Goal: Task Accomplishment & Management: Manage account settings

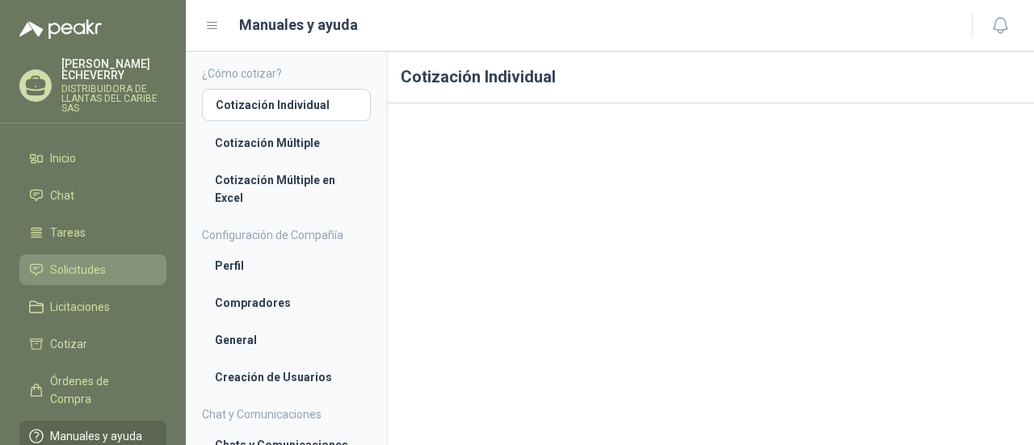
click at [87, 264] on span "Solicitudes" at bounding box center [78, 270] width 56 height 18
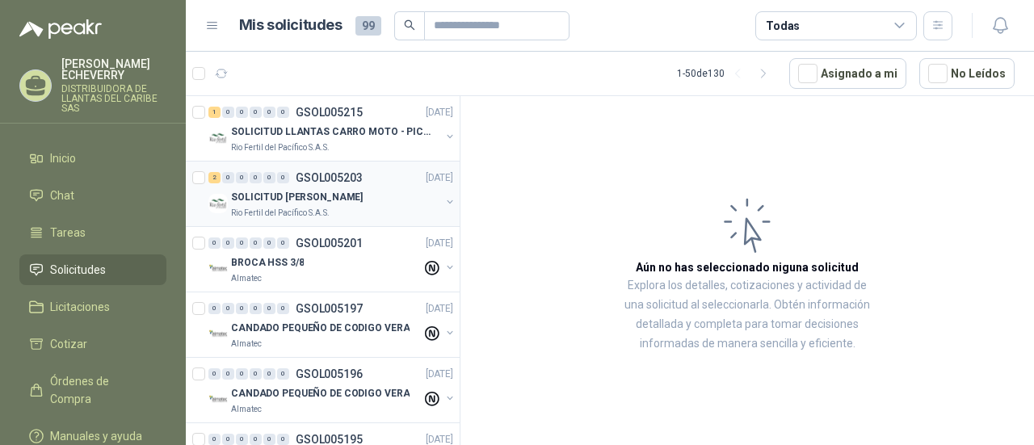
click at [284, 221] on div "2 0 0 0 0 0 GSOL005203 [DATE] SOLICITUD [PERSON_NAME] Rio Fertil del Pacífico S…" at bounding box center [323, 194] width 274 height 65
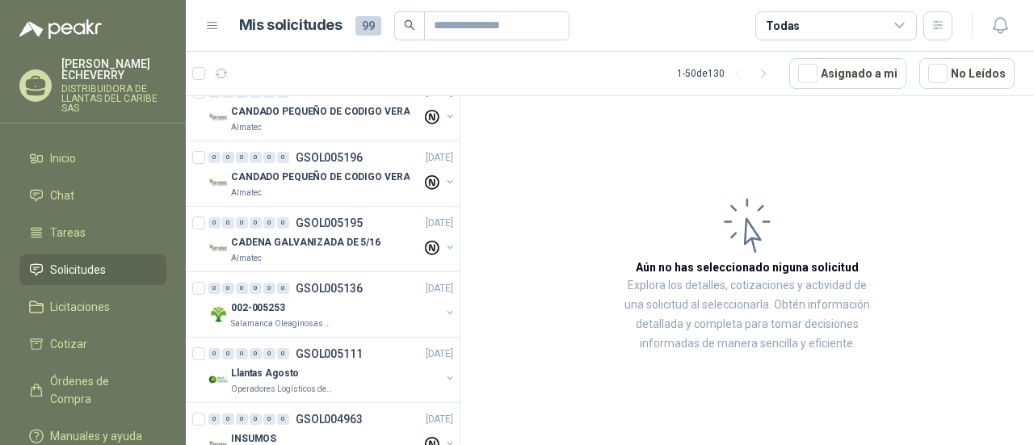
scroll to position [242, 0]
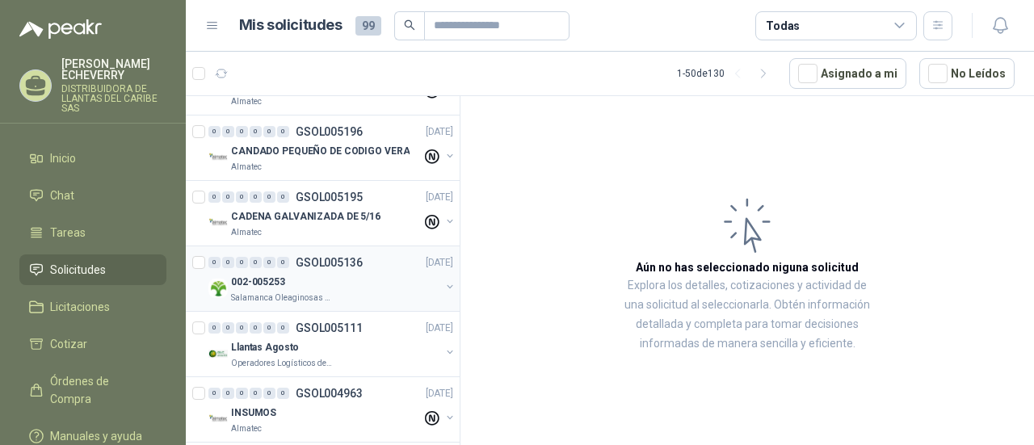
click at [312, 279] on div "002-005253" at bounding box center [335, 281] width 209 height 19
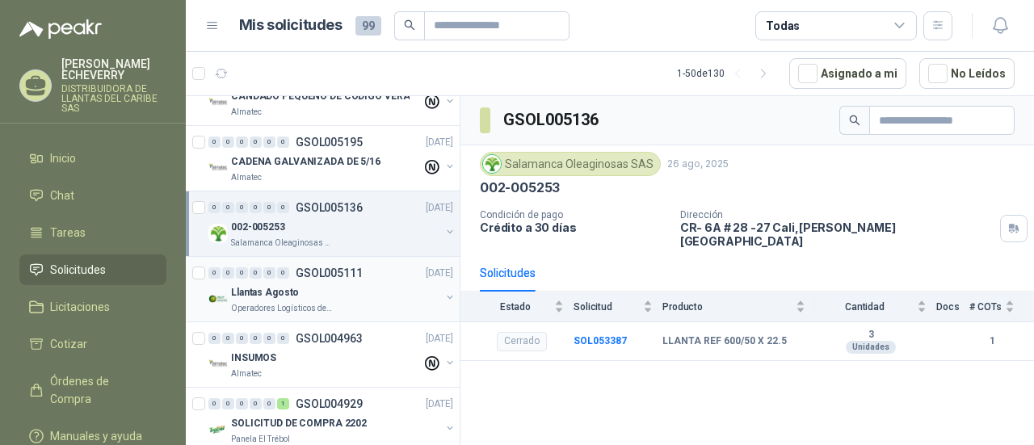
scroll to position [323, 0]
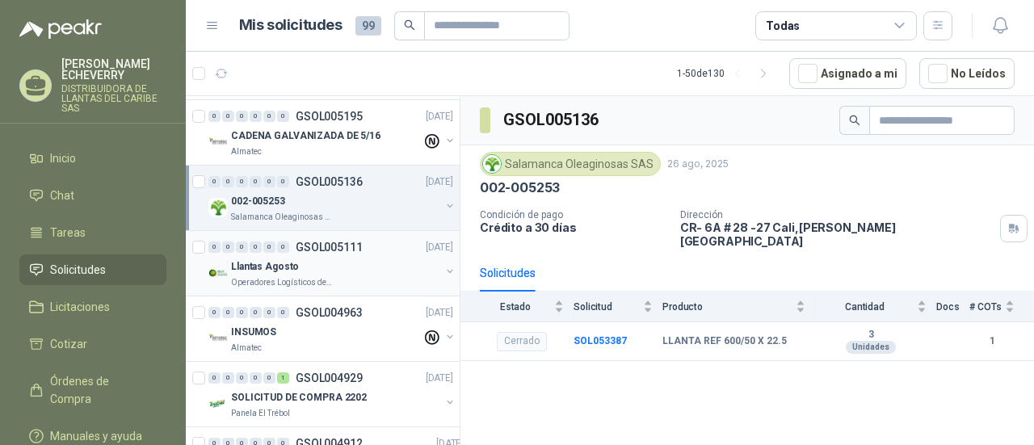
click at [349, 276] on div "Operadores Logísticos del Caribe" at bounding box center [335, 282] width 209 height 13
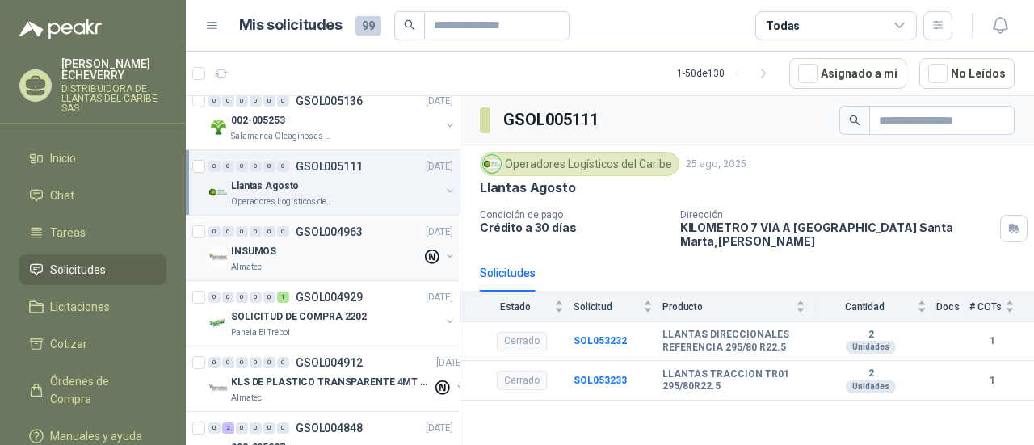
scroll to position [485, 0]
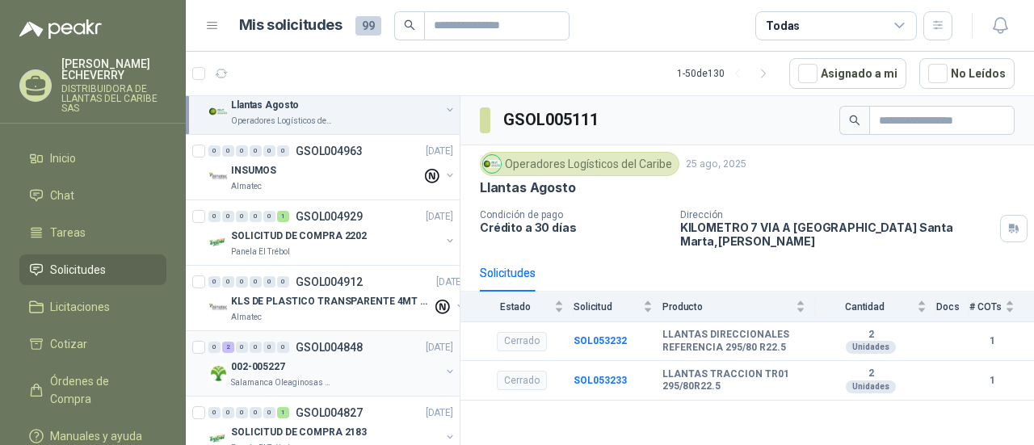
click at [359, 376] on div "Salamanca Oleaginosas SAS" at bounding box center [335, 382] width 209 height 13
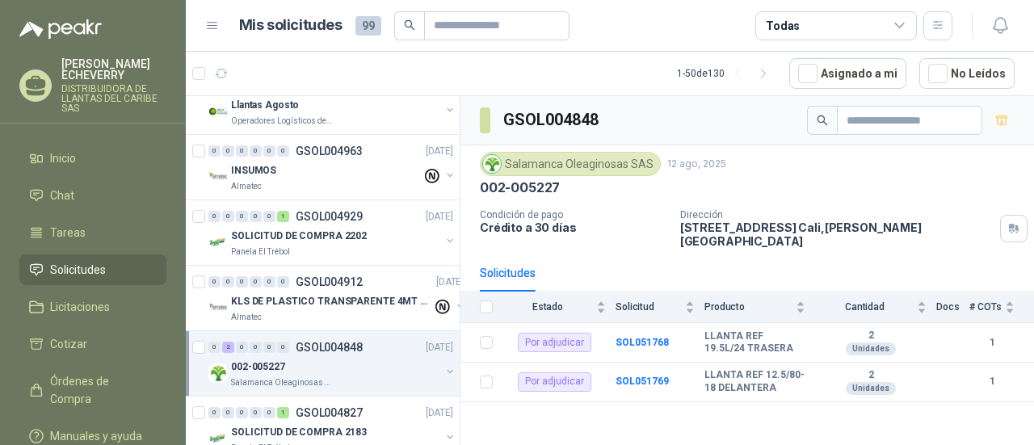
scroll to position [404, 0]
